Goal: Task Accomplishment & Management: Manage account settings

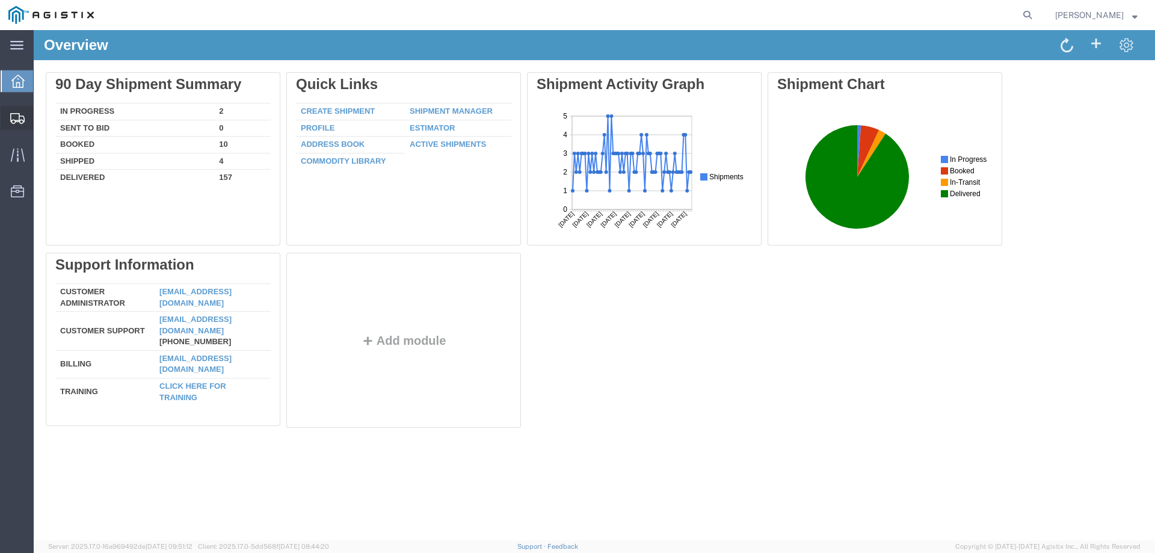
click at [42, 118] on span "Shipments" at bounding box center [37, 118] width 8 height 24
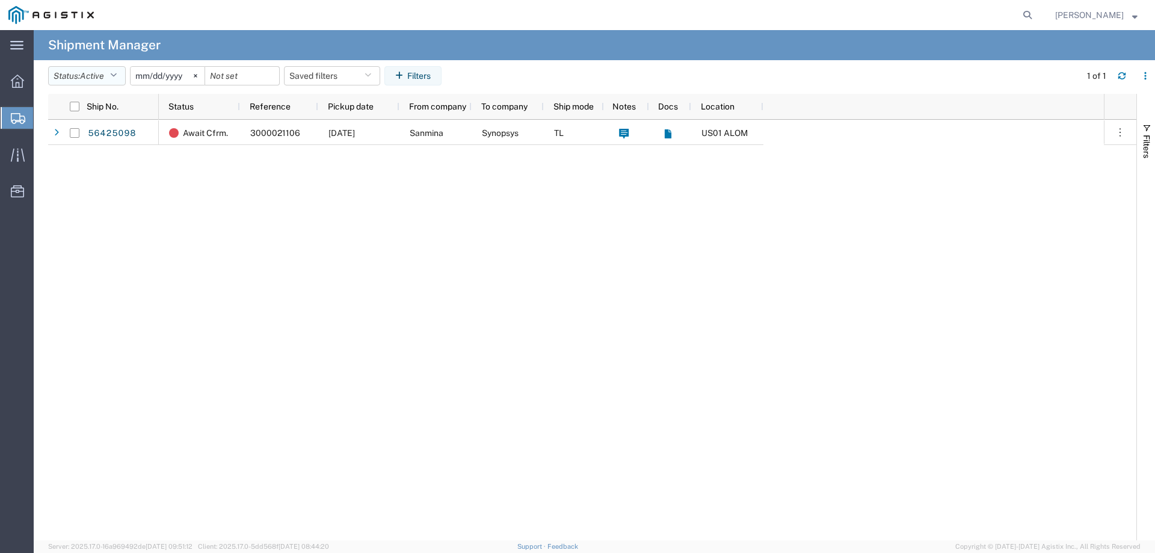
click at [114, 79] on icon "button" at bounding box center [113, 76] width 7 height 8
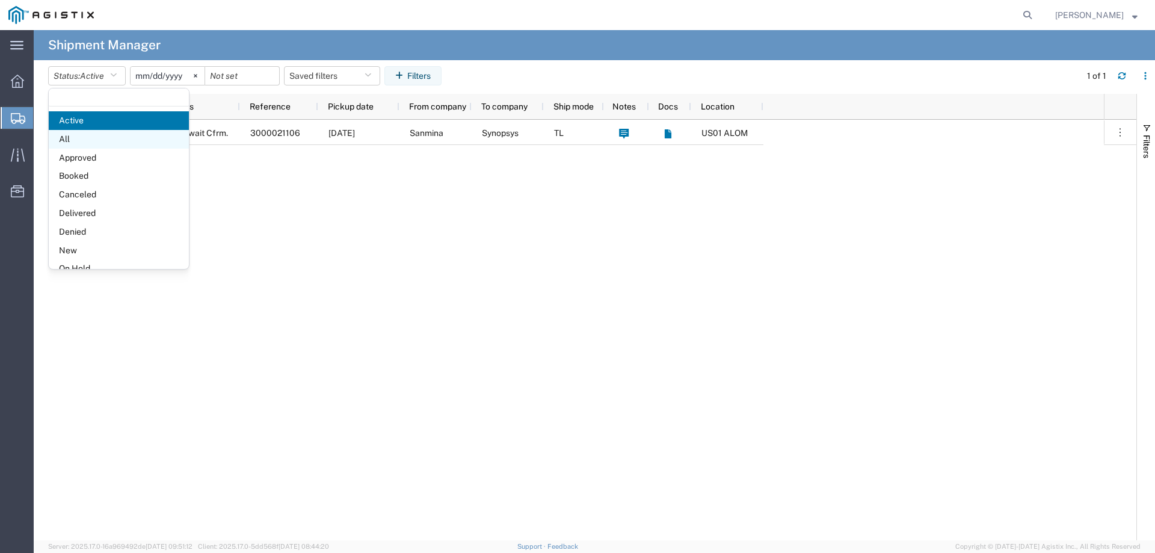
click at [99, 134] on span "All" at bounding box center [119, 139] width 140 height 19
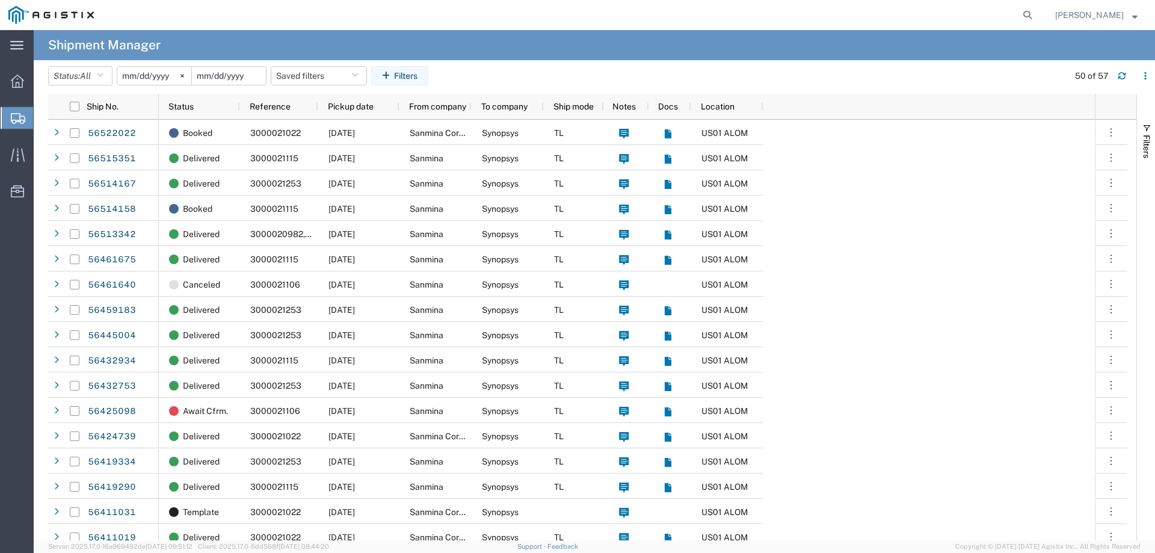
click at [234, 75] on input "date" at bounding box center [229, 76] width 74 height 18
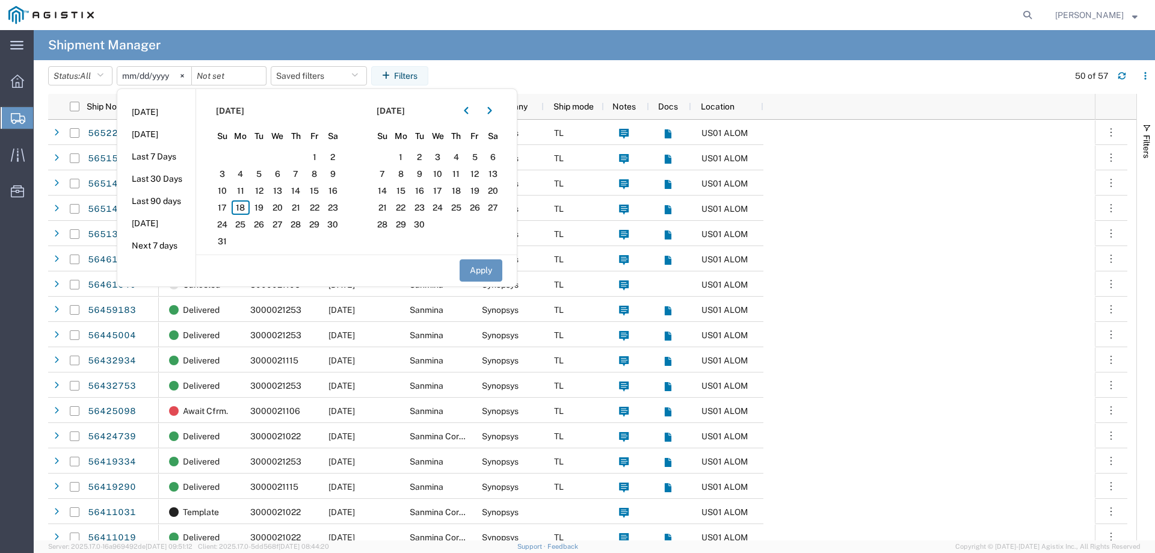
click at [496, 79] on agx-table-filter-chips "Status: All Active All Approved Booked Canceled Delivered Denied New On Hold Pe…" at bounding box center [555, 80] width 1014 height 28
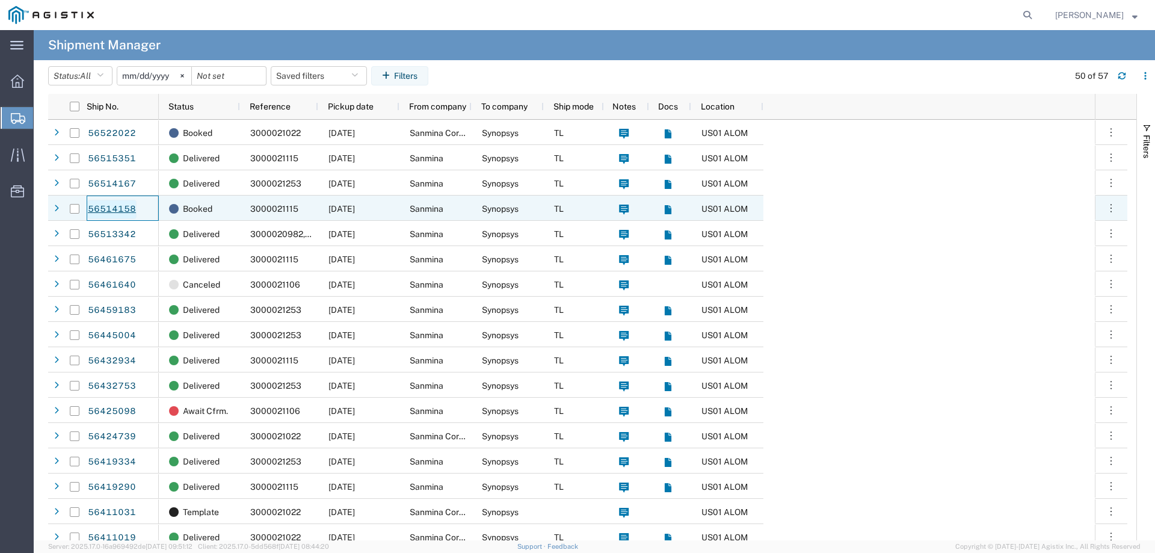
click at [105, 212] on link "56514158" at bounding box center [111, 209] width 49 height 19
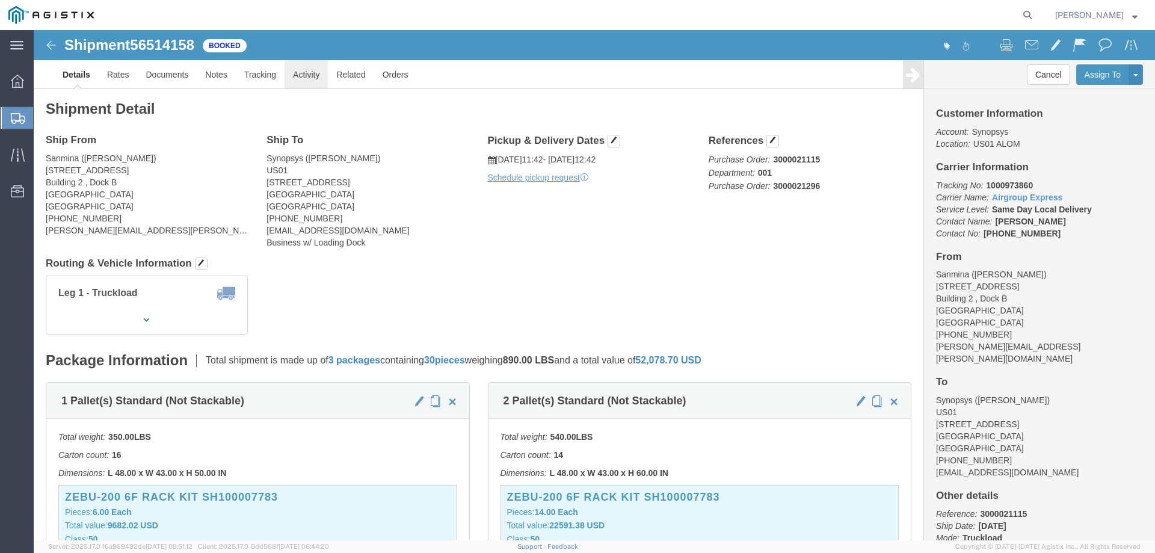
click link "Activity"
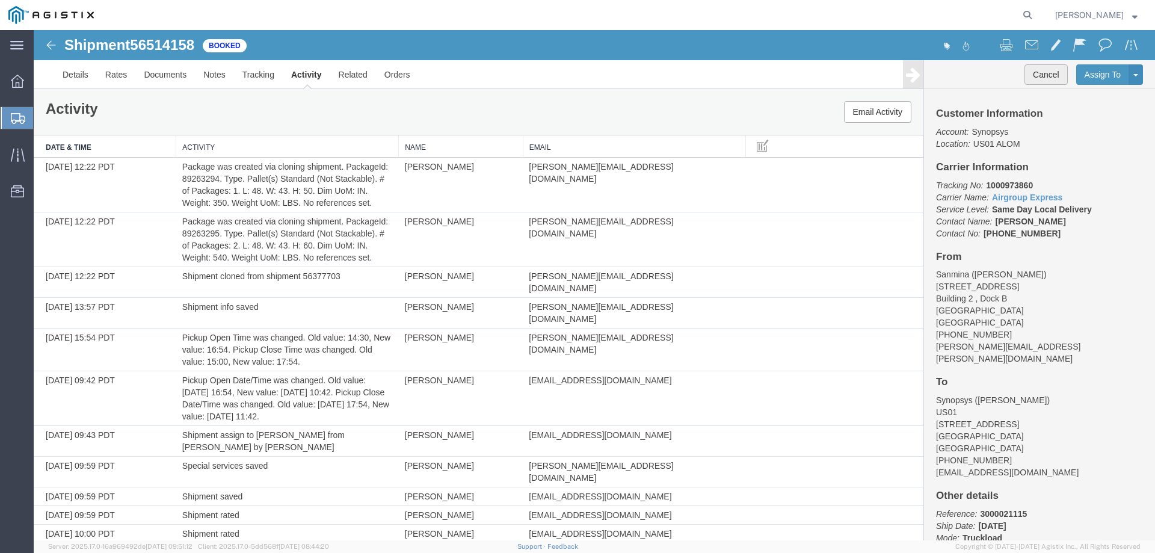
click at [1047, 78] on button "Cancel" at bounding box center [1045, 74] width 43 height 20
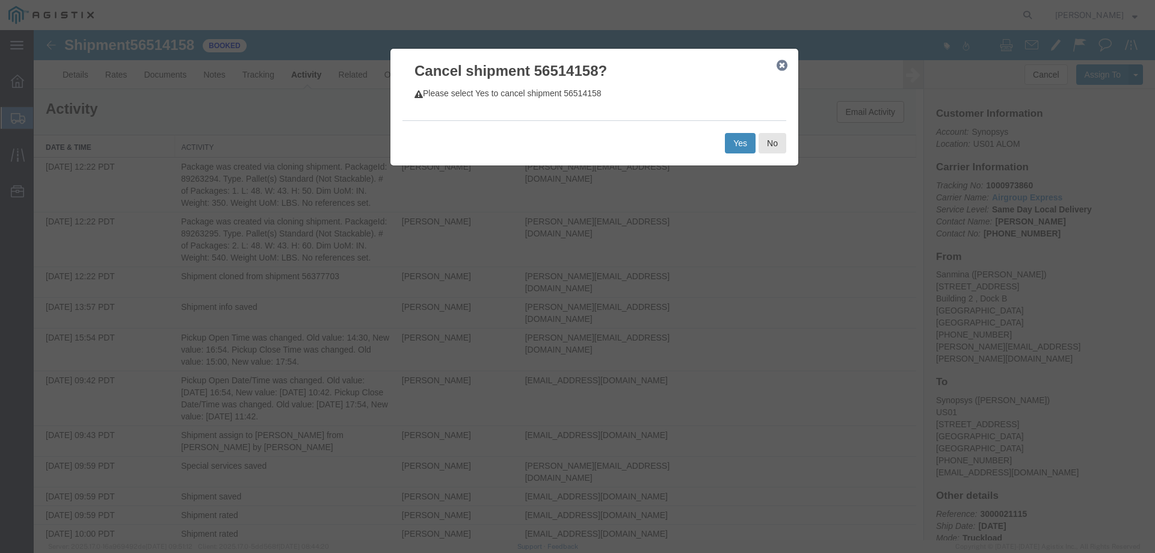
click at [728, 144] on button "Yes" at bounding box center [740, 143] width 31 height 20
